Goal: Task Accomplishment & Management: Manage account settings

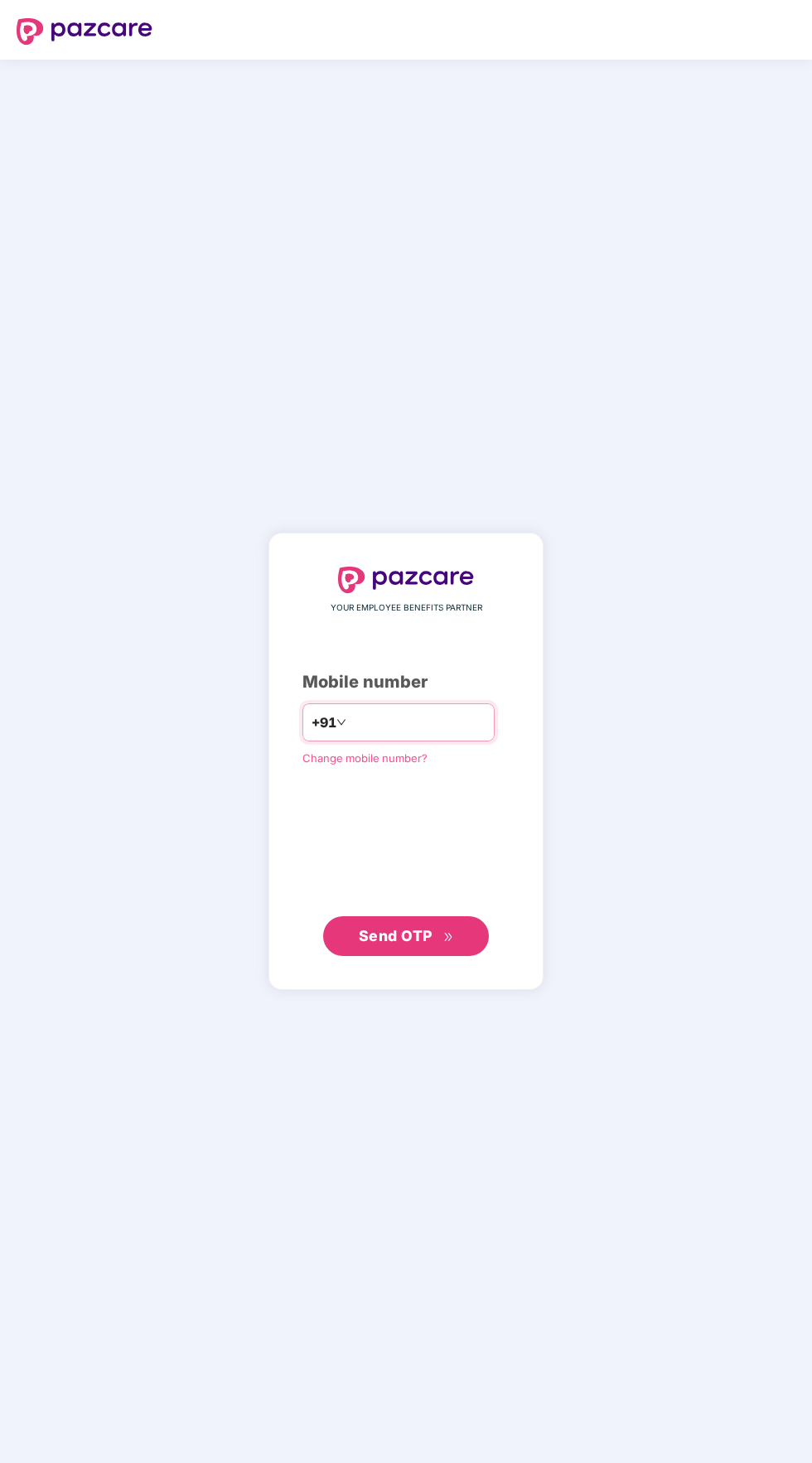
click at [440, 735] on input "number" at bounding box center [417, 722] width 135 height 26
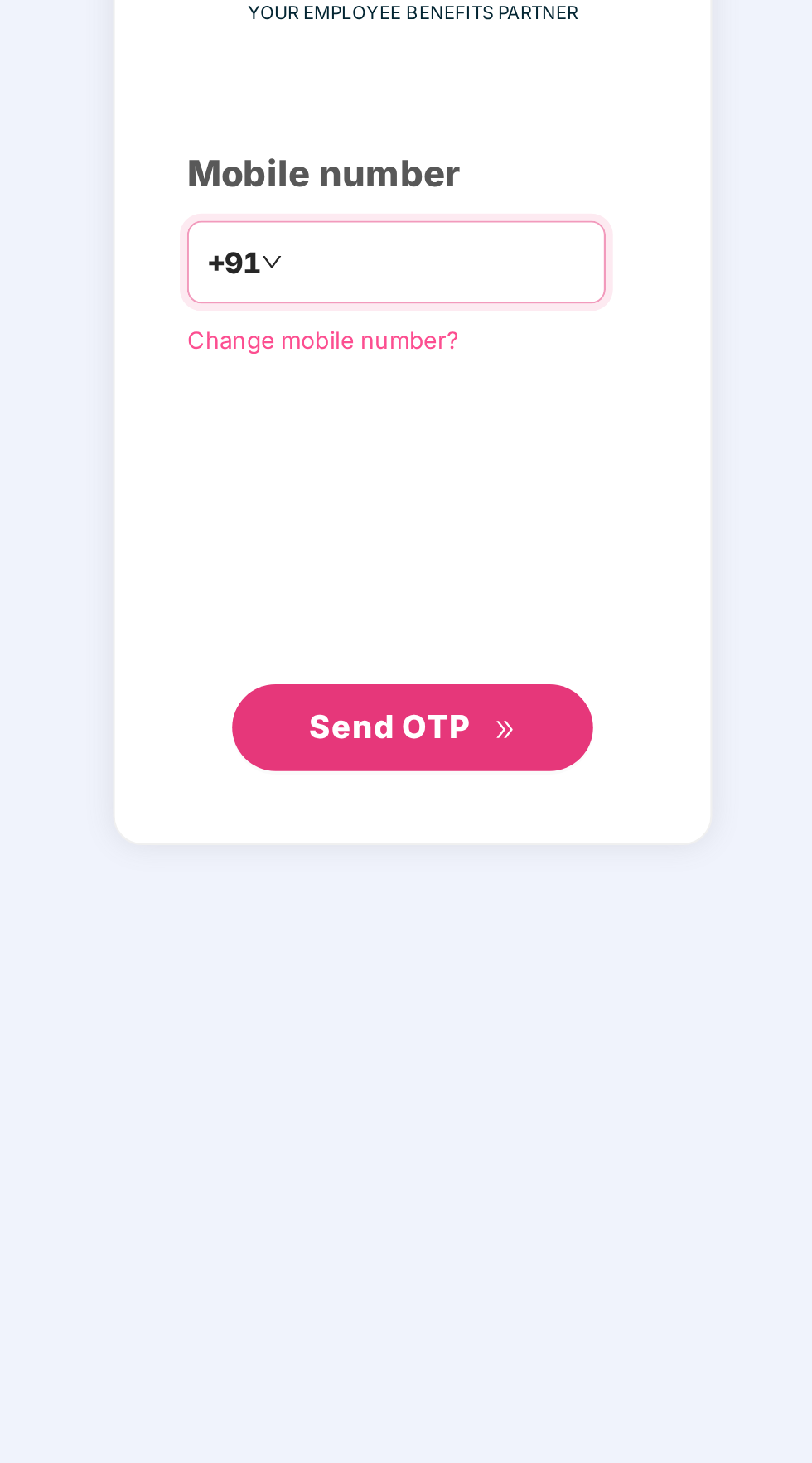
type input "**********"
click at [455, 957] on button "Send OTP" at bounding box center [406, 936] width 166 height 39
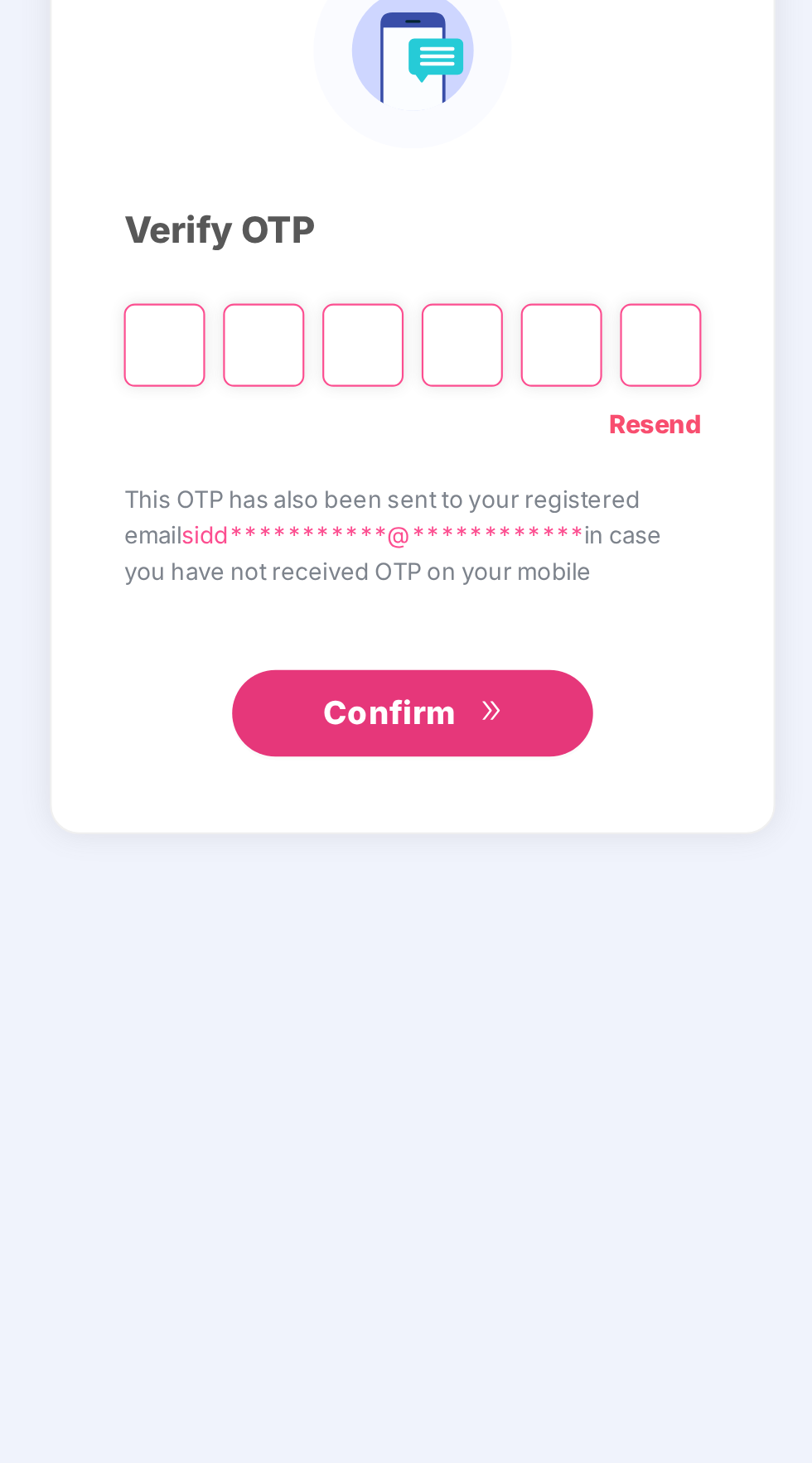
scroll to position [5, 0]
click at [277, 780] on input "Please enter verification code. Digit 1" at bounding box center [292, 761] width 38 height 38
type input "*"
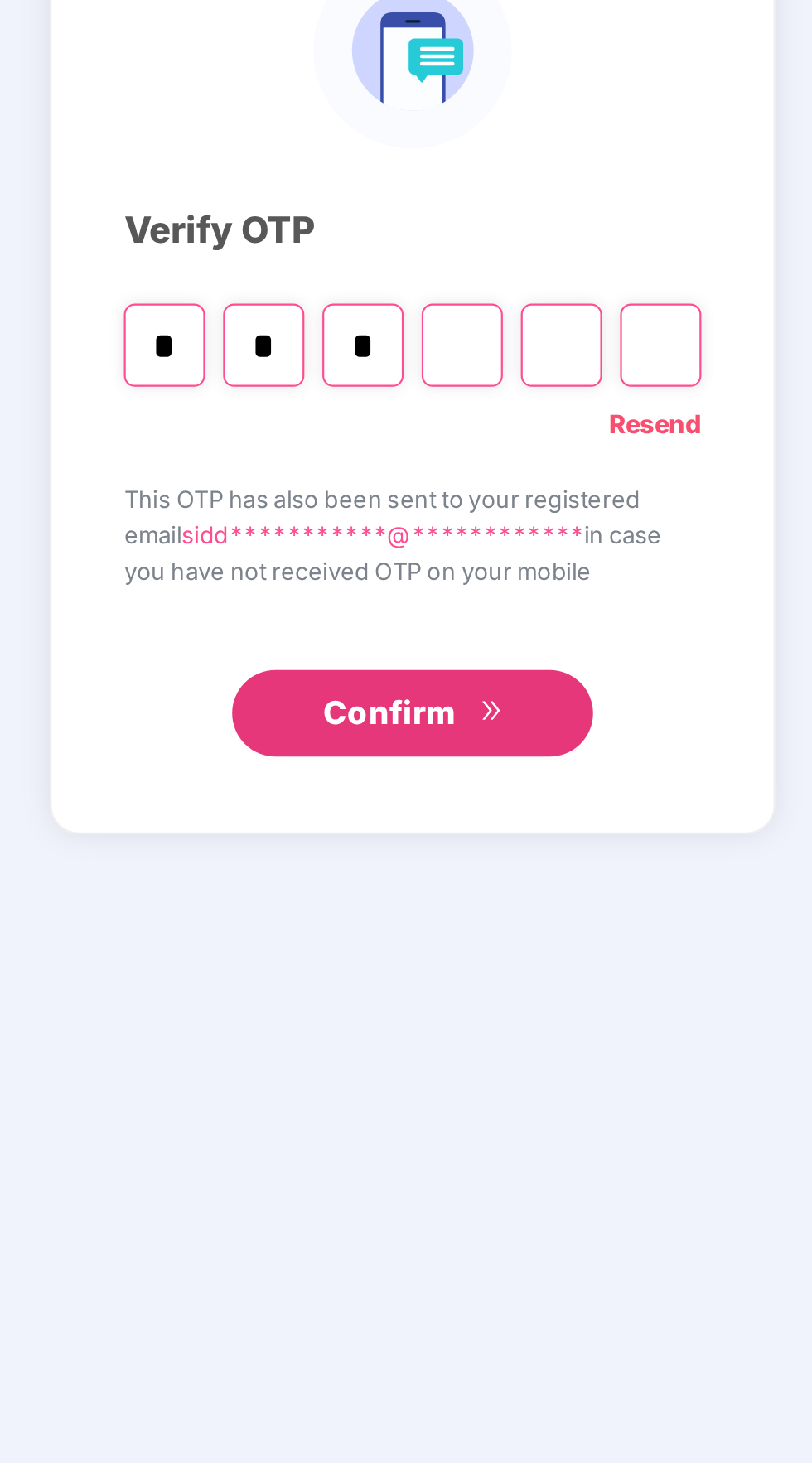
type input "*"
